Goal: Use online tool/utility: Utilize a website feature to perform a specific function

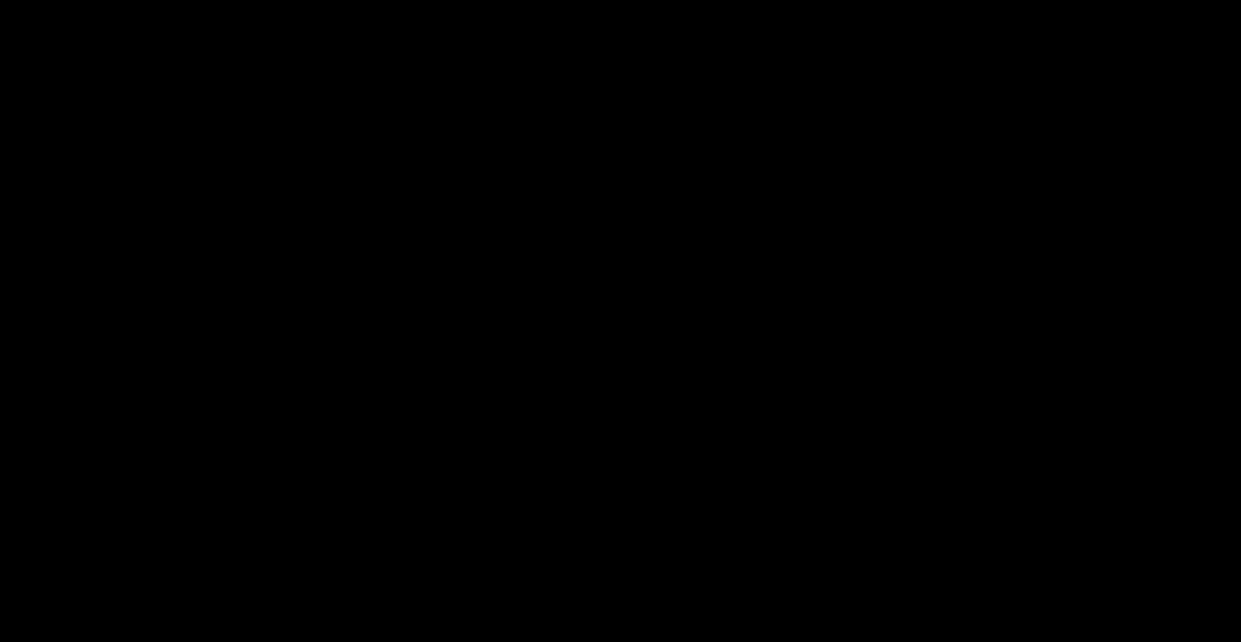
select select "68b3c35e51d51ac2a714fe96"
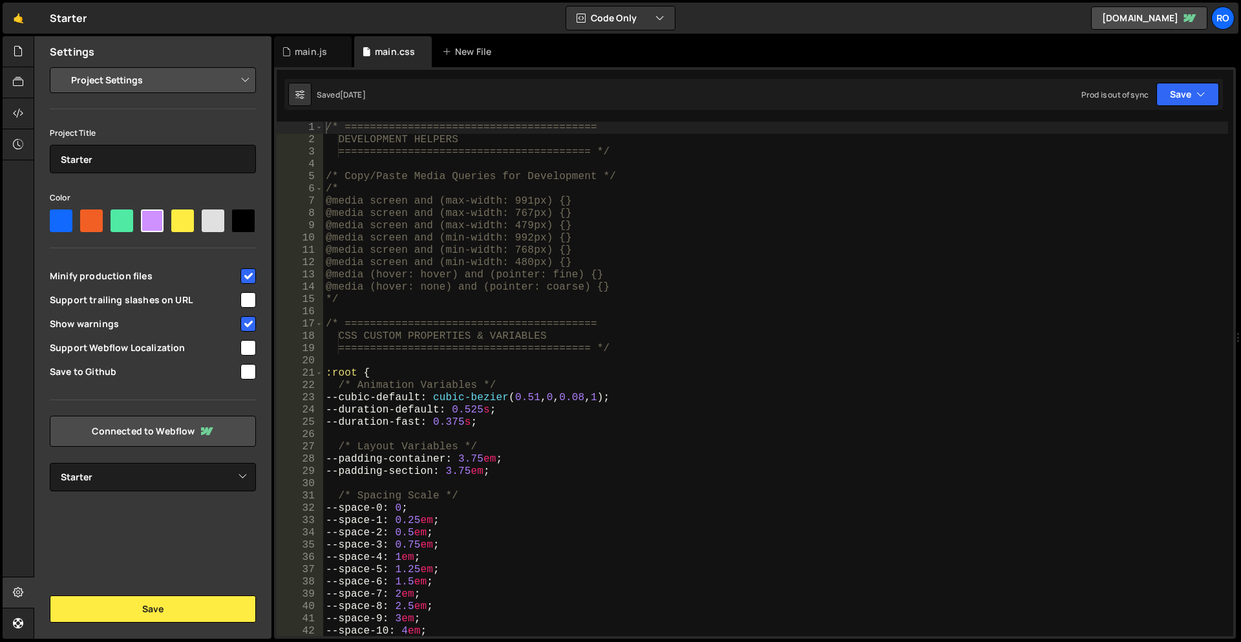
type textarea "/* ========================================"
click at [815, 319] on div "/* ======================================== DEVELOPMENT HELPERS ===============…" at bounding box center [775, 390] width 905 height 539
click at [302, 53] on div "main.js" at bounding box center [311, 51] width 32 height 13
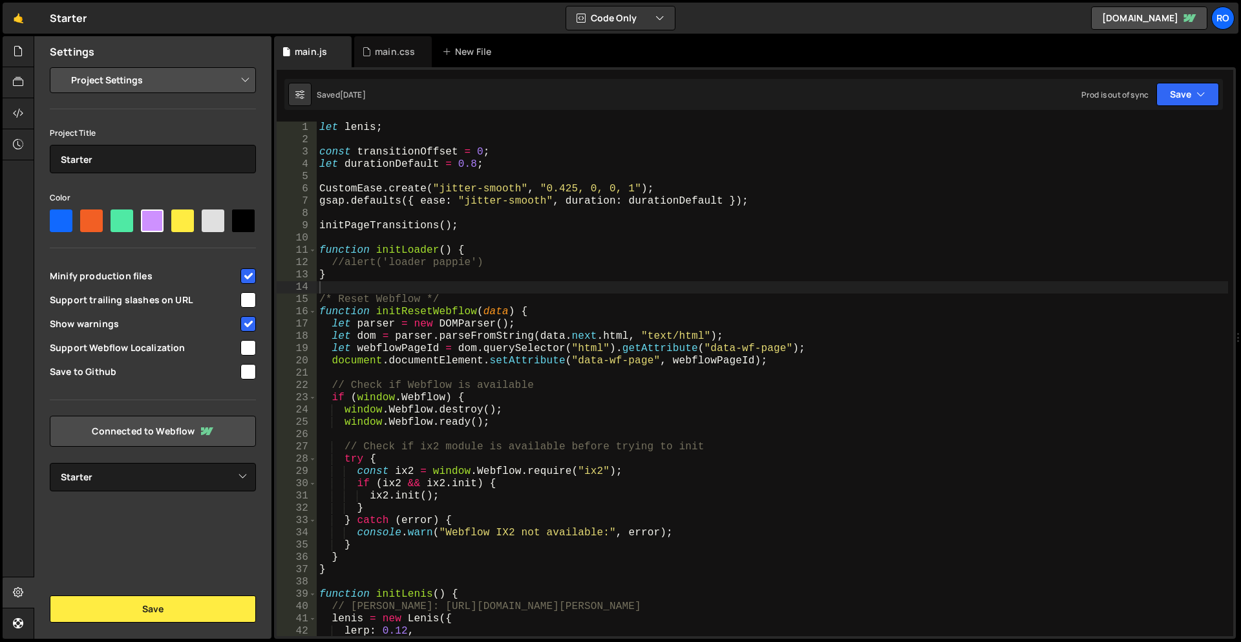
type textarea "initPageTransitions();"
click at [619, 223] on div "let [PERSON_NAME] ; const transitionOffset = 0 ; let durationDefault = 0.8 ; Cu…" at bounding box center [772, 390] width 911 height 539
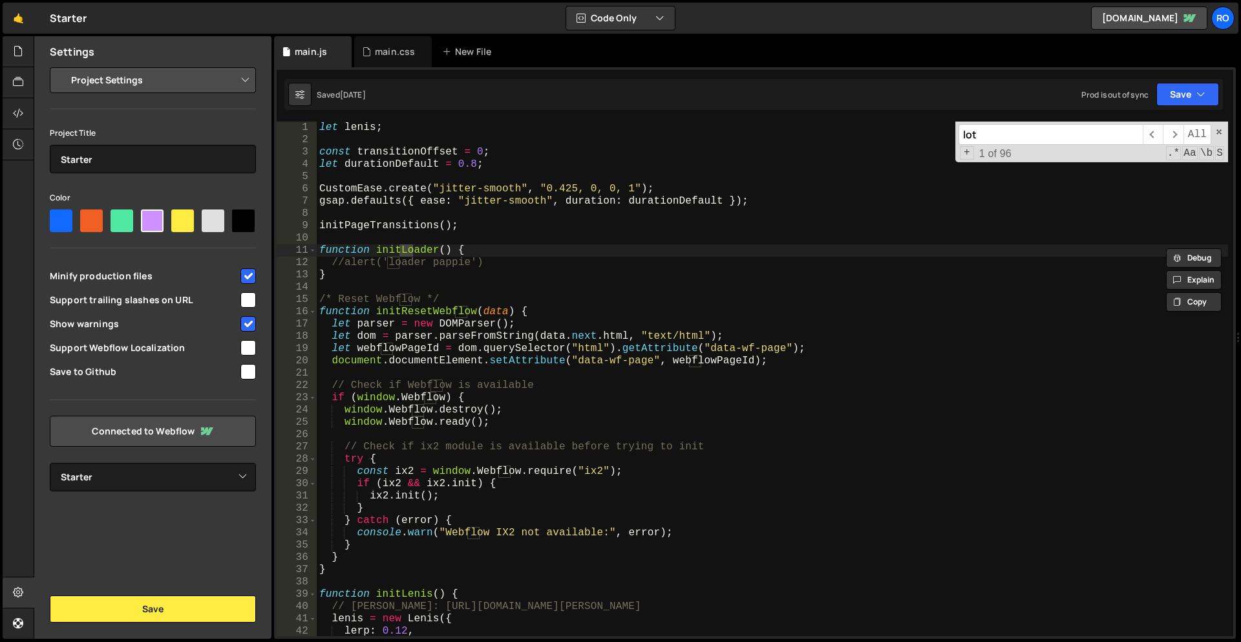
scroll to position [1118, 0]
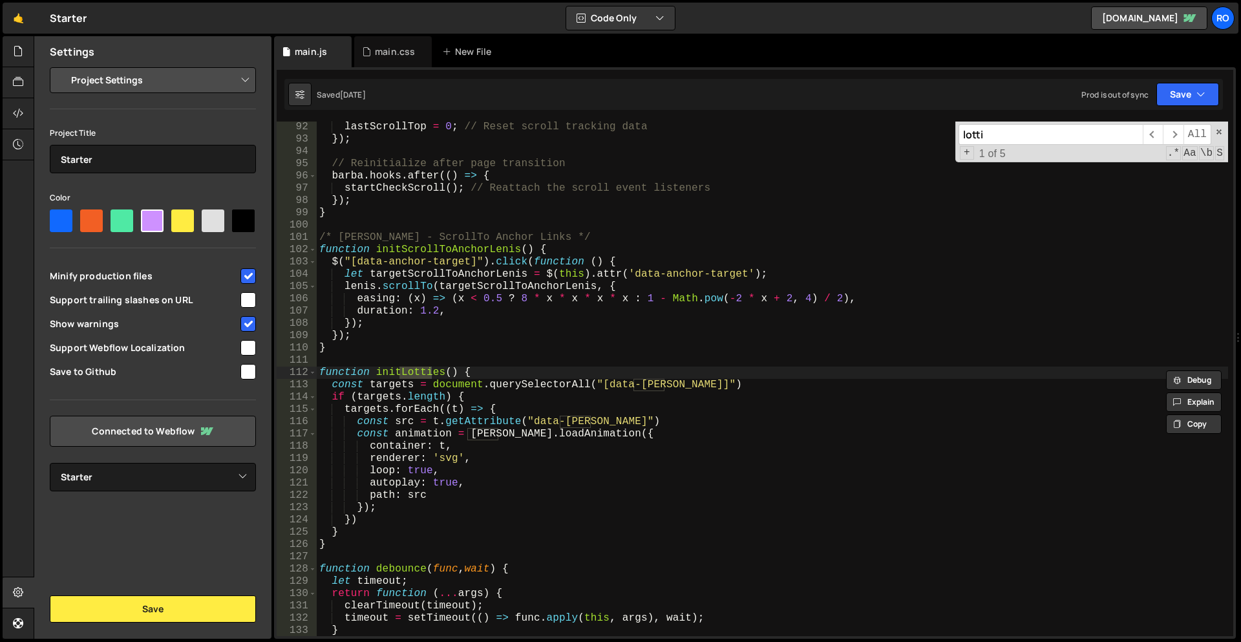
type input "lotti"
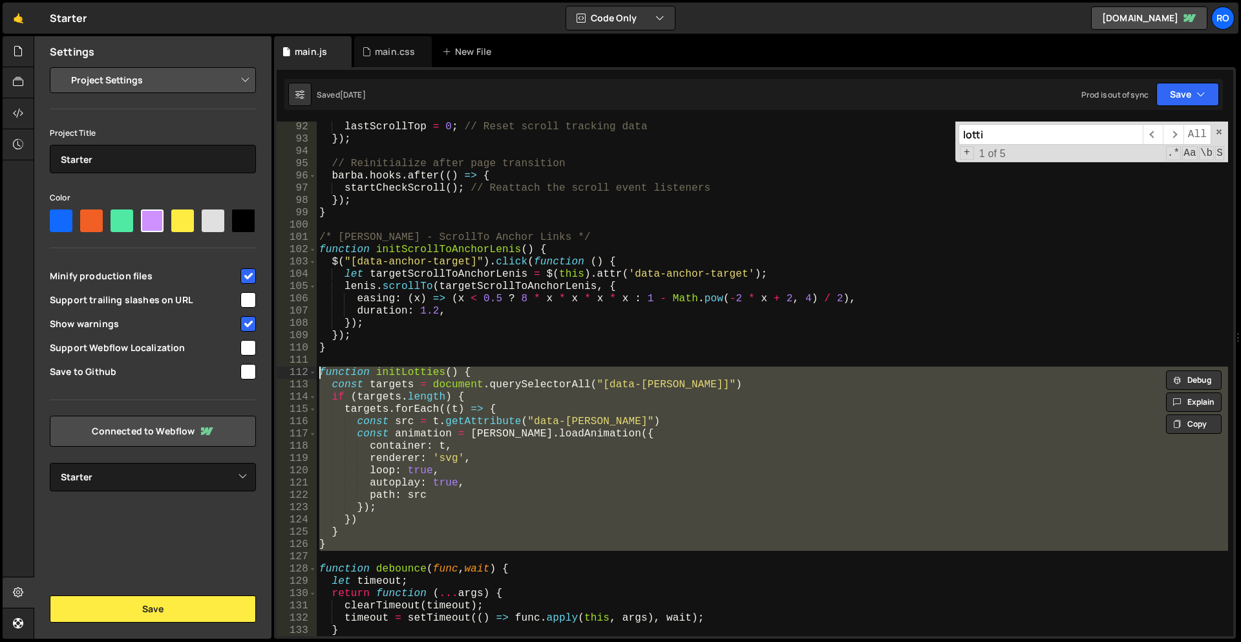
drag, startPoint x: 401, startPoint y: 553, endPoint x: 288, endPoint y: 372, distance: 213.0
click at [288, 372] on div "92 93 94 95 96 97 98 99 100 101 102 103 104 105 106 107 108 109 110 111 112 113…" at bounding box center [755, 378] width 956 height 514
type textarea "function initLotties() { const targets = document.querySelectorAll("[data-[PERS…"
